Goal: Navigation & Orientation: Find specific page/section

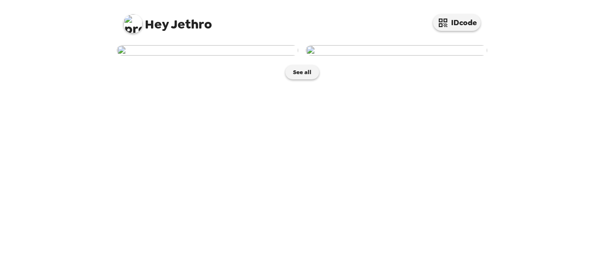
scroll to position [38, 0]
click at [299, 79] on button "See all" at bounding box center [302, 72] width 34 height 14
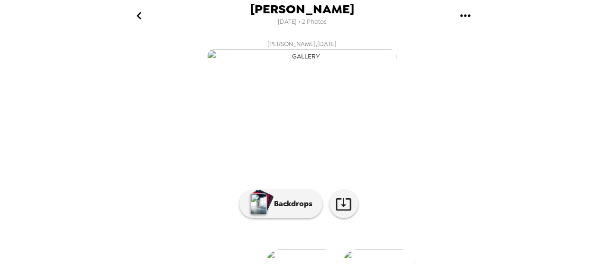
click at [139, 11] on icon "go back" at bounding box center [139, 15] width 15 height 15
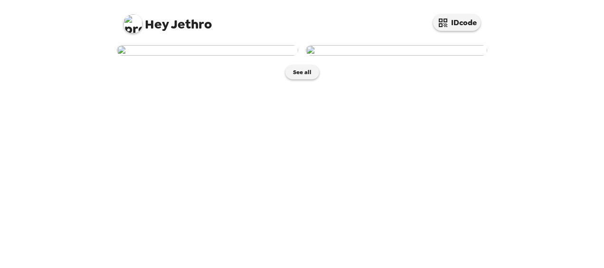
click at [372, 56] on img at bounding box center [396, 50] width 181 height 10
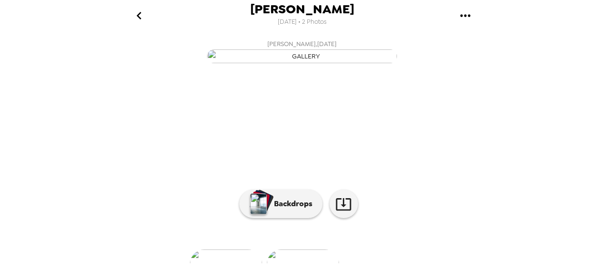
scroll to position [143, 0]
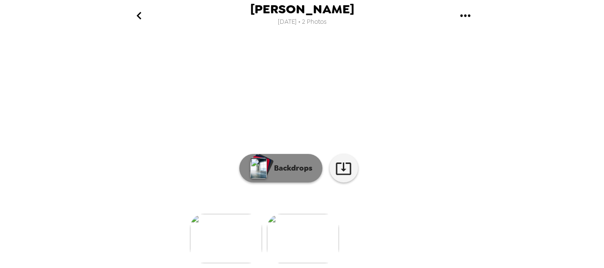
click at [287, 162] on p "Backdrops" at bounding box center [290, 167] width 43 height 11
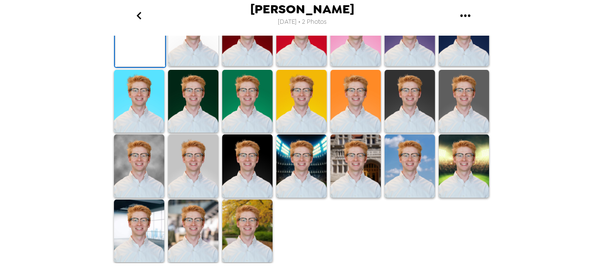
scroll to position [229, 0]
click at [468, 66] on img at bounding box center [464, 34] width 50 height 63
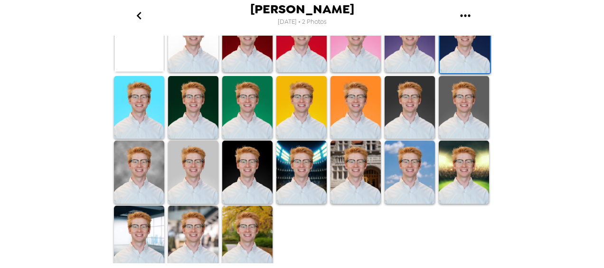
scroll to position [302, 0]
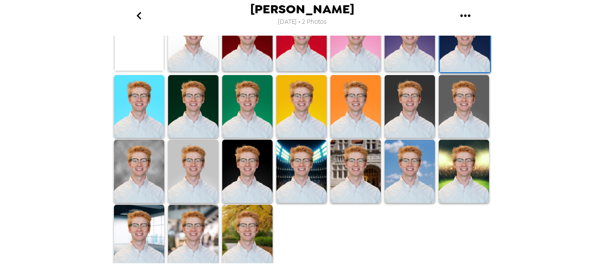
click at [173, 169] on img at bounding box center [193, 171] width 50 height 63
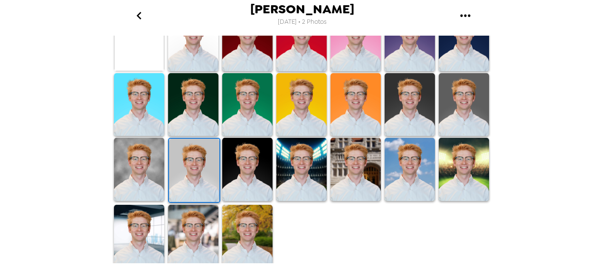
click at [145, 167] on img at bounding box center [139, 169] width 50 height 63
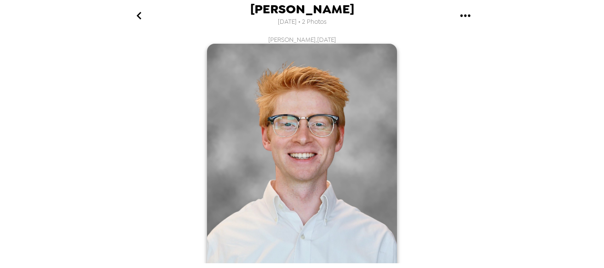
scroll to position [132, 0]
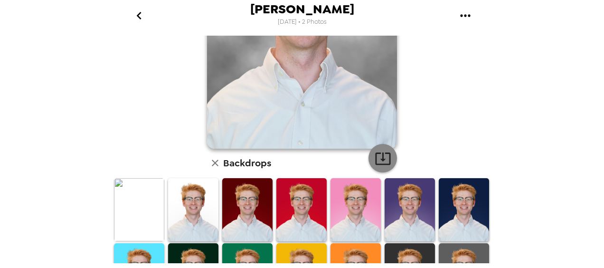
click at [378, 160] on icon "button" at bounding box center [382, 158] width 15 height 12
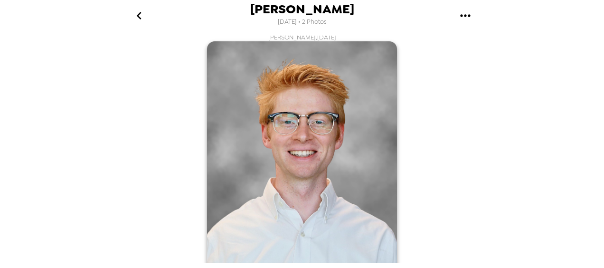
scroll to position [0, 0]
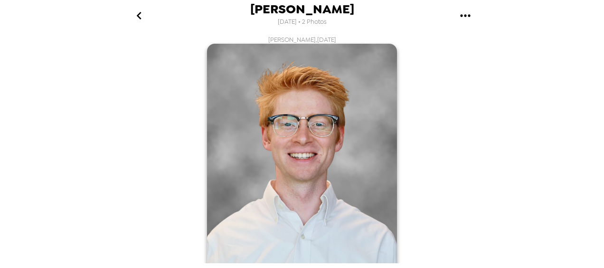
click at [140, 15] on icon "go back" at bounding box center [139, 15] width 15 height 15
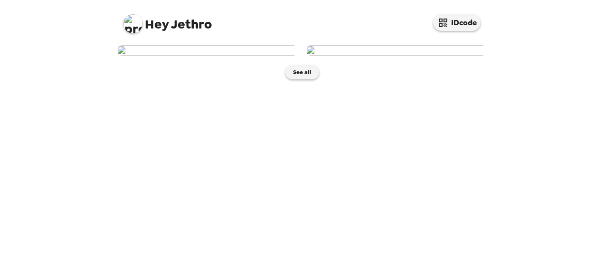
click at [375, 56] on img at bounding box center [396, 50] width 181 height 10
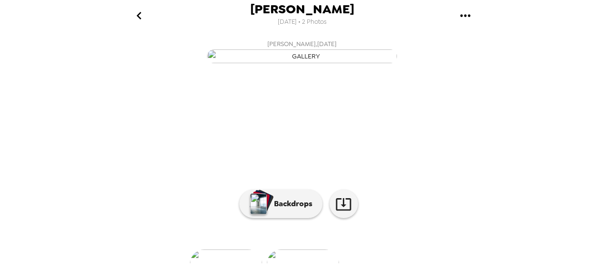
scroll to position [143, 0]
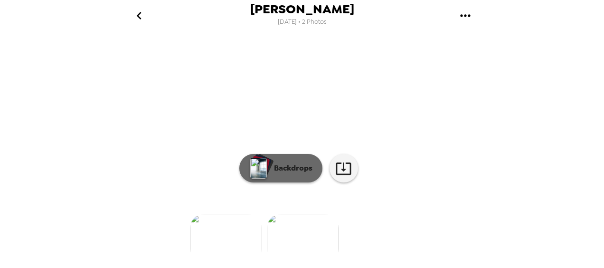
click at [277, 170] on button "Backdrops" at bounding box center [280, 168] width 83 height 28
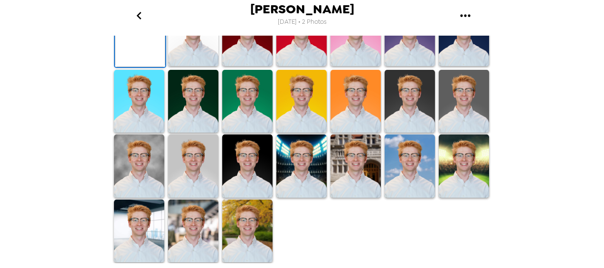
scroll to position [0, 0]
